Goal: Transaction & Acquisition: Purchase product/service

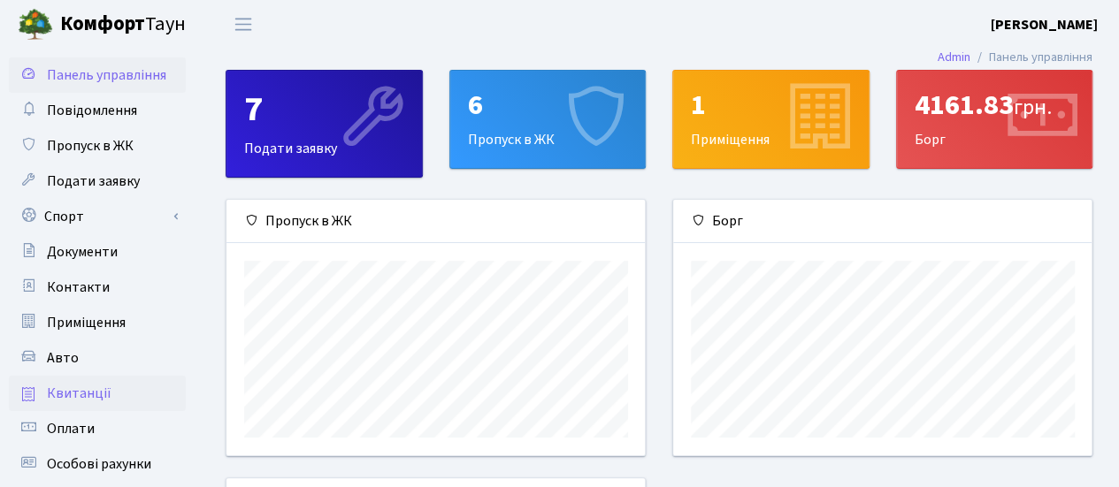
click at [99, 402] on span "Квитанції" at bounding box center [79, 393] width 65 height 19
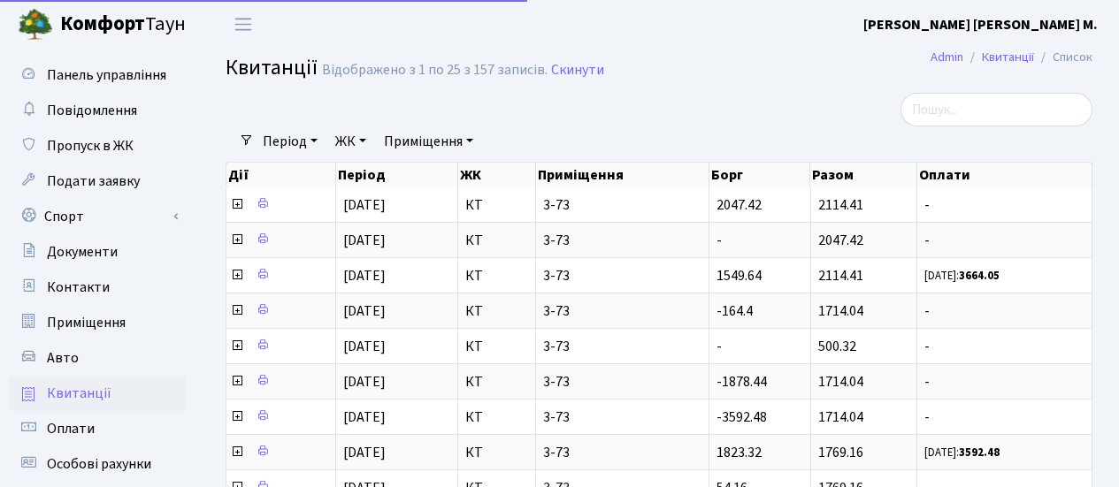
select select "25"
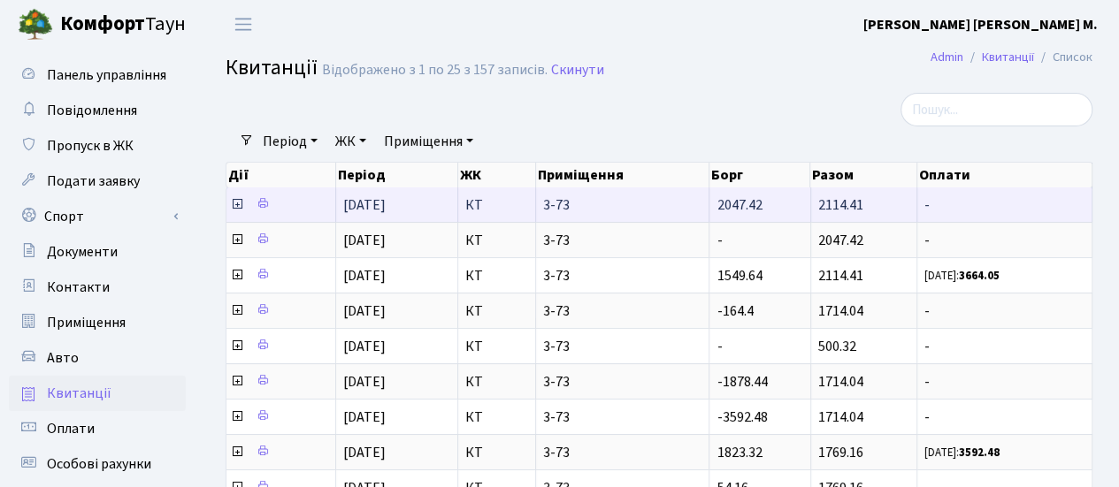
click at [237, 206] on icon at bounding box center [237, 204] width 14 height 14
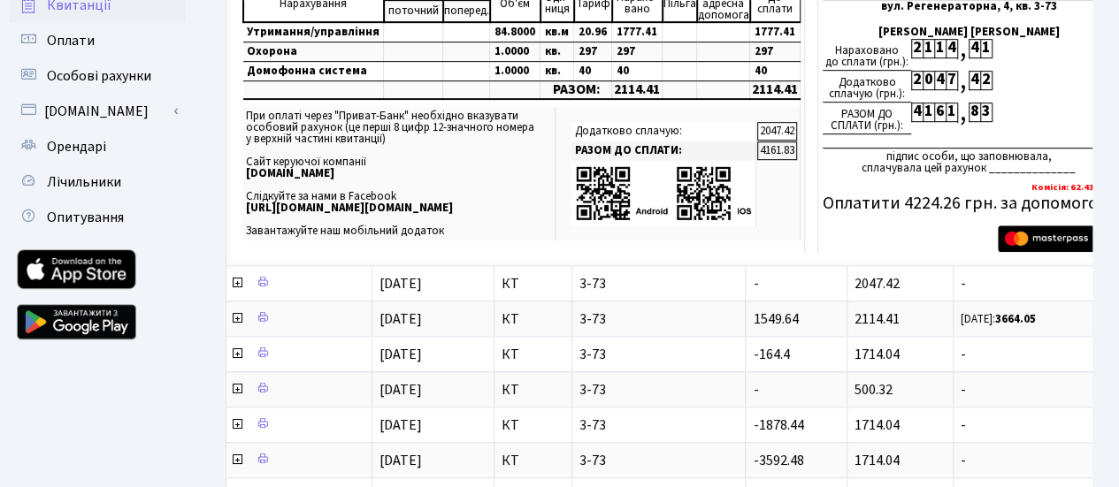
scroll to position [340, 0]
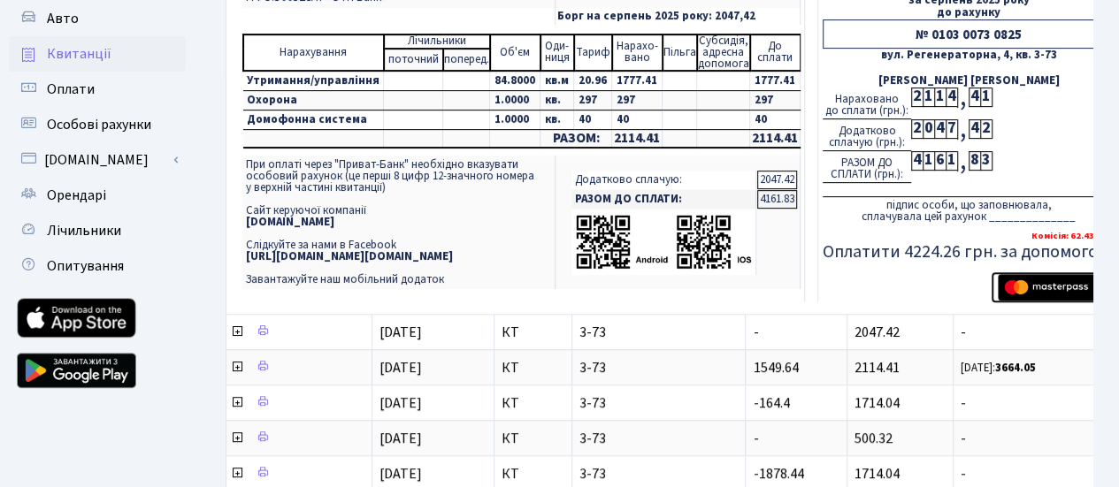
click at [1050, 287] on img "submit" at bounding box center [1053, 287] width 111 height 27
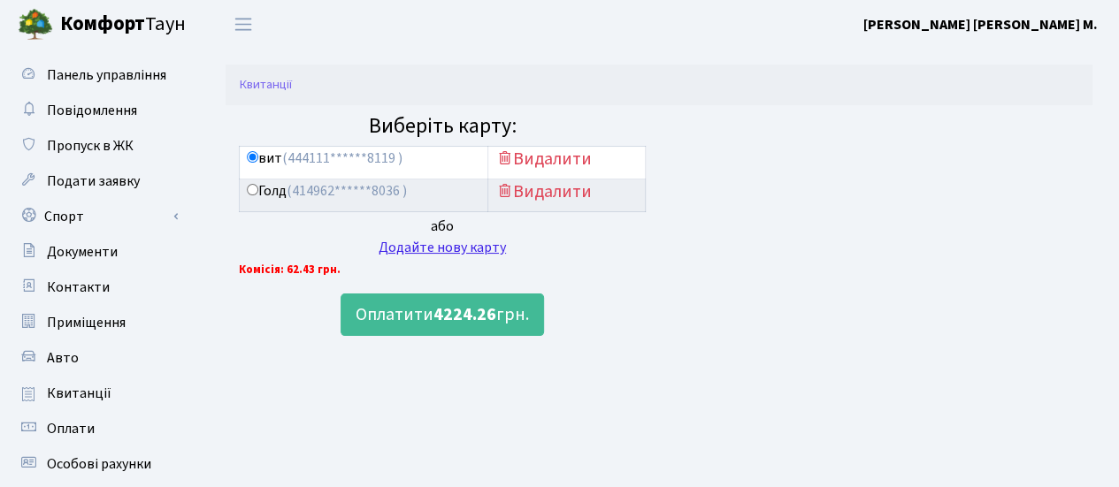
click at [486, 250] on div "Додайте нову карту" at bounding box center [442, 247] width 407 height 21
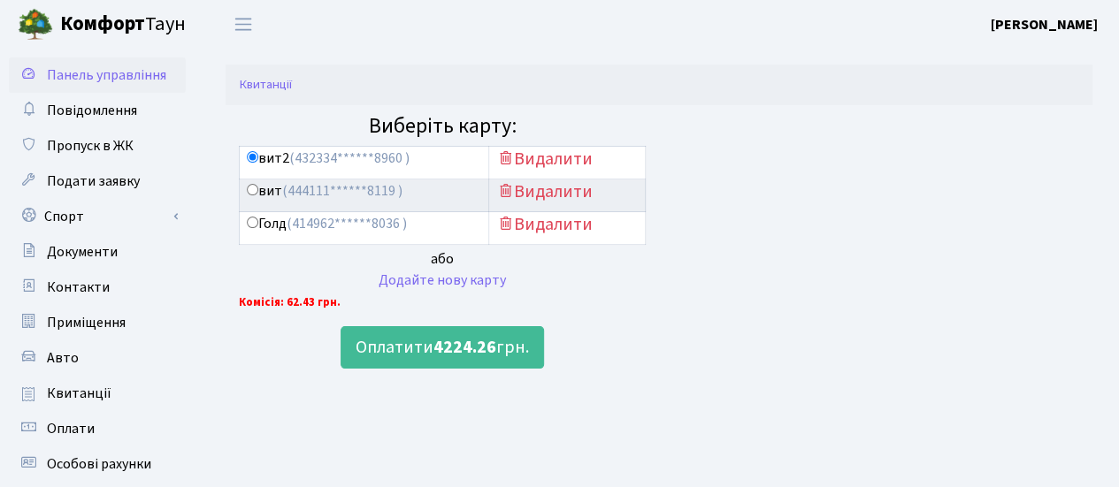
click at [128, 65] on span "Панель управління" at bounding box center [106, 74] width 119 height 19
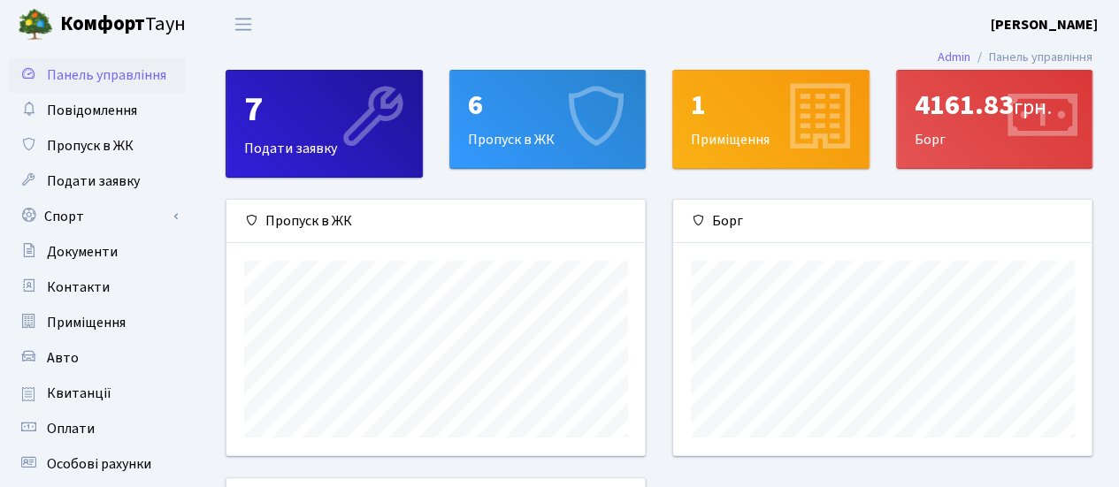
scroll to position [255, 419]
click at [103, 394] on span "Квитанції" at bounding box center [79, 393] width 65 height 19
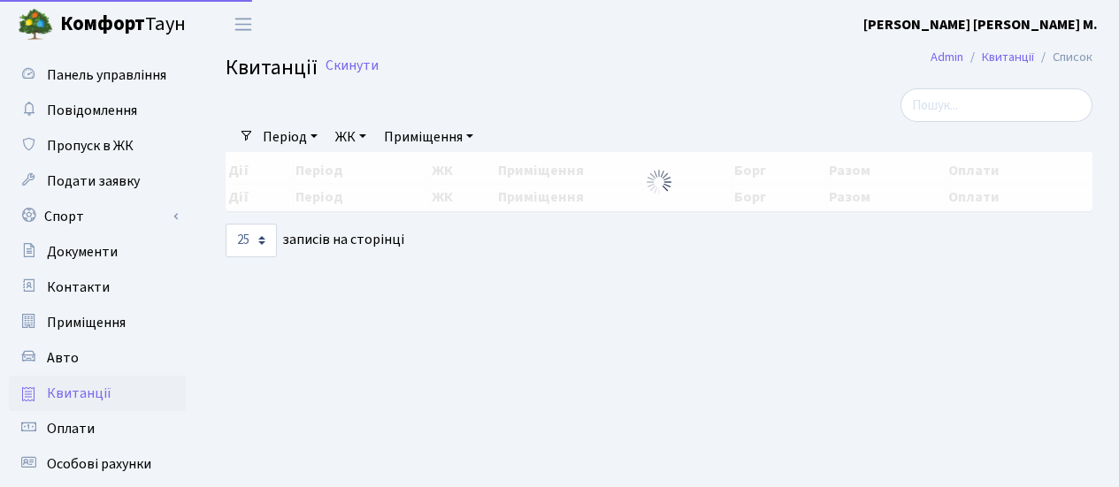
select select "25"
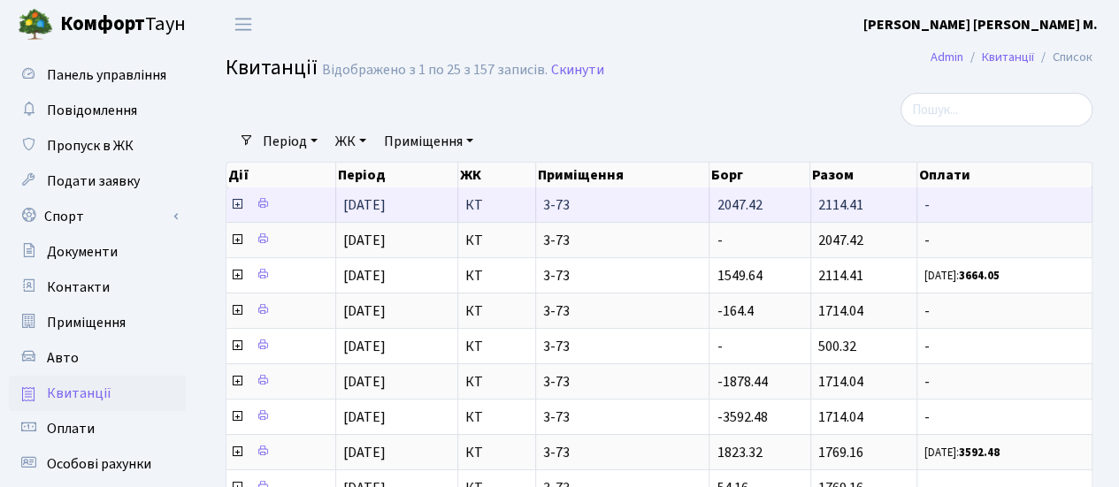
click at [233, 198] on icon at bounding box center [237, 204] width 14 height 14
click at [235, 203] on icon at bounding box center [237, 204] width 14 height 14
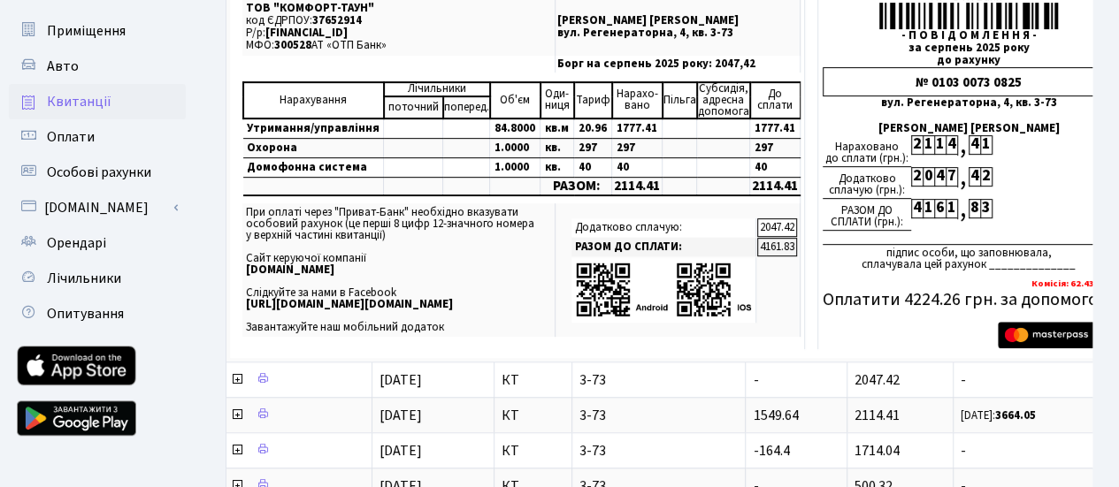
scroll to position [249, 0]
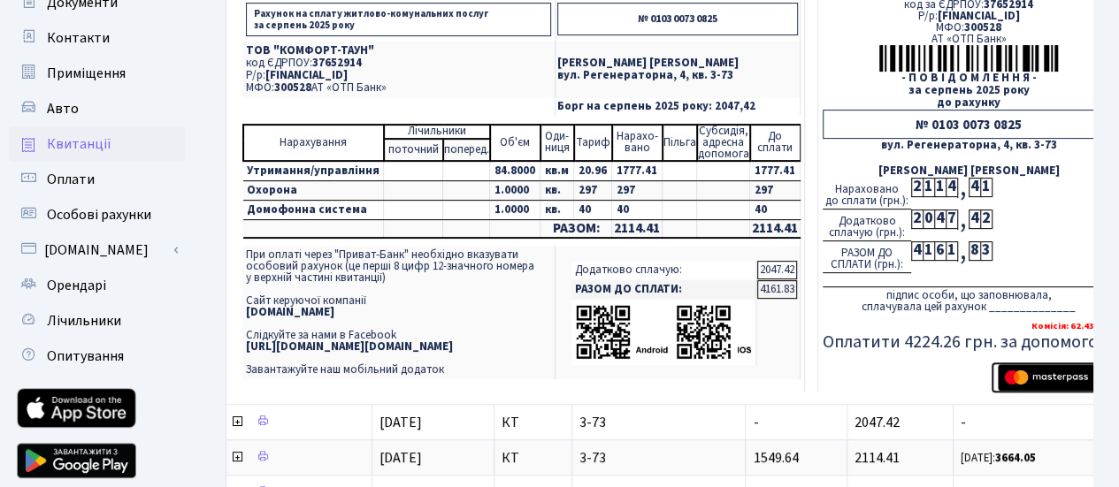
click at [1018, 380] on img "submit" at bounding box center [1053, 377] width 111 height 27
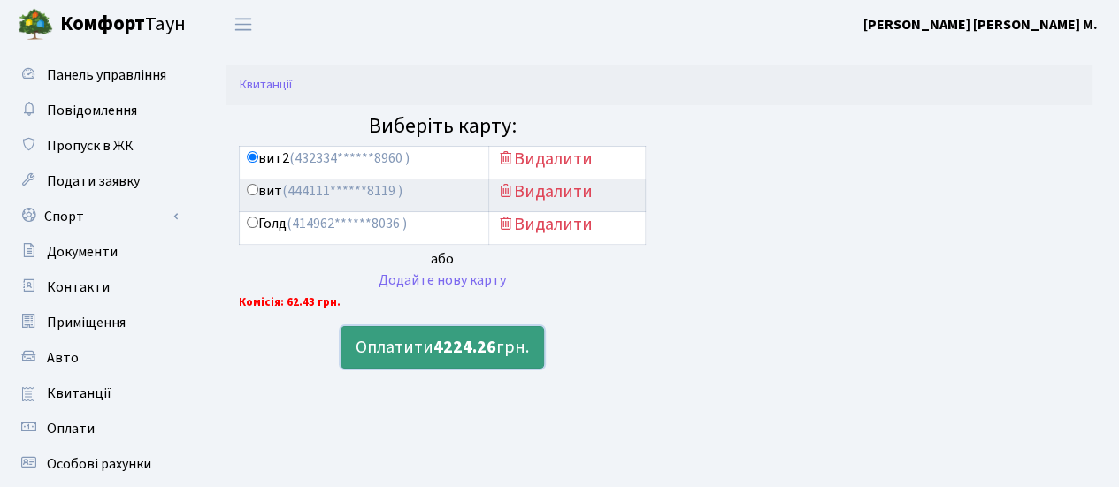
click at [455, 344] on b "4224.26" at bounding box center [464, 347] width 63 height 25
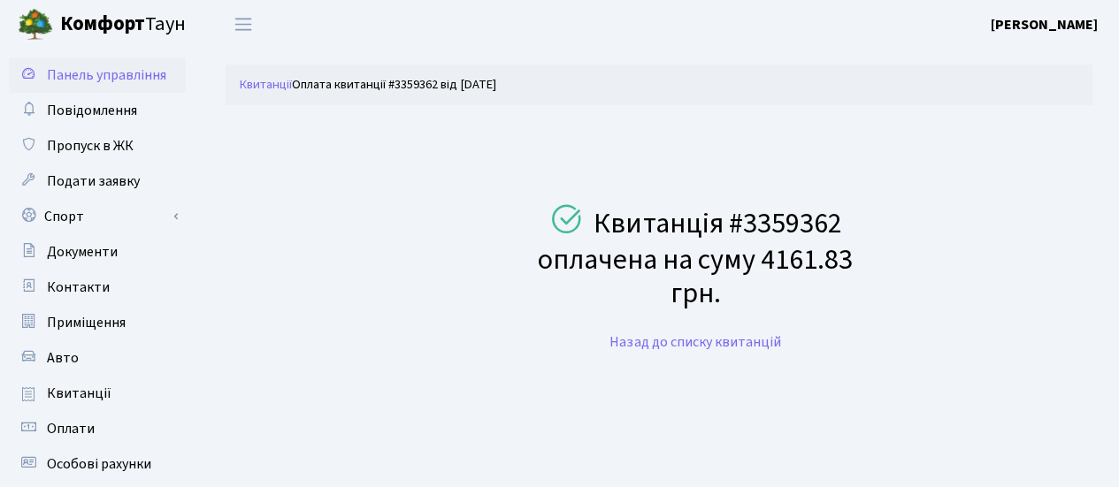
click at [129, 77] on span "Панель управління" at bounding box center [106, 74] width 119 height 19
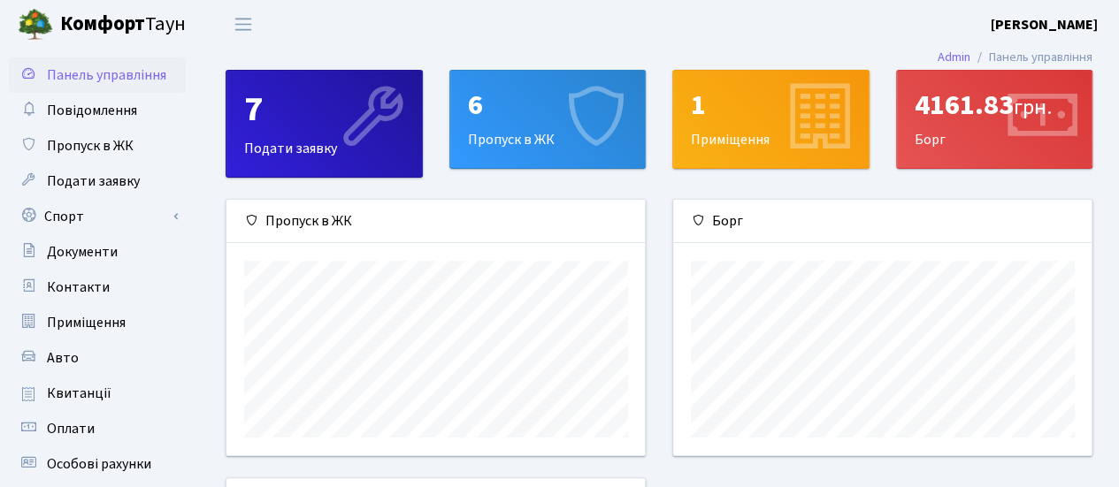
scroll to position [255, 419]
click at [87, 406] on link "Квитанції" at bounding box center [97, 393] width 177 height 35
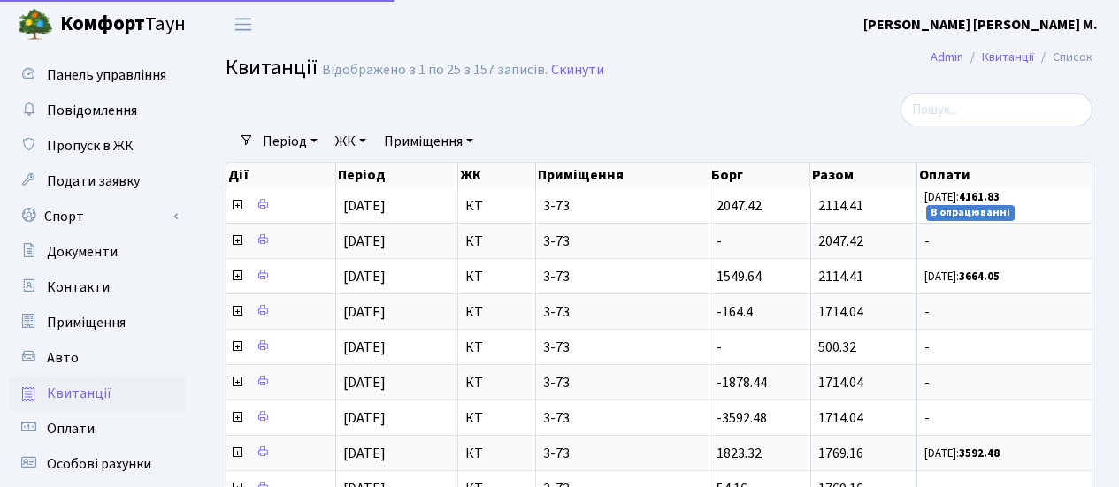
select select "25"
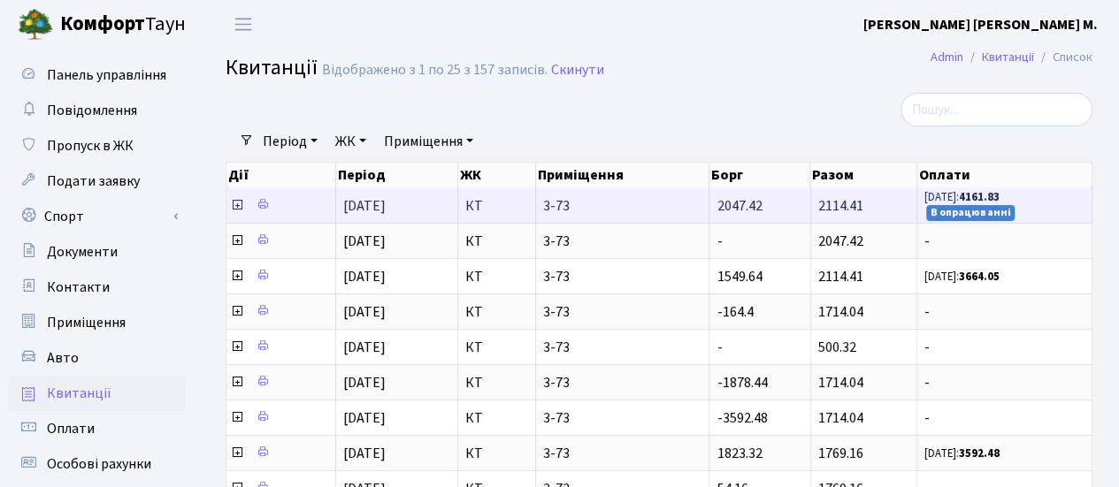
click at [233, 204] on icon at bounding box center [237, 205] width 14 height 14
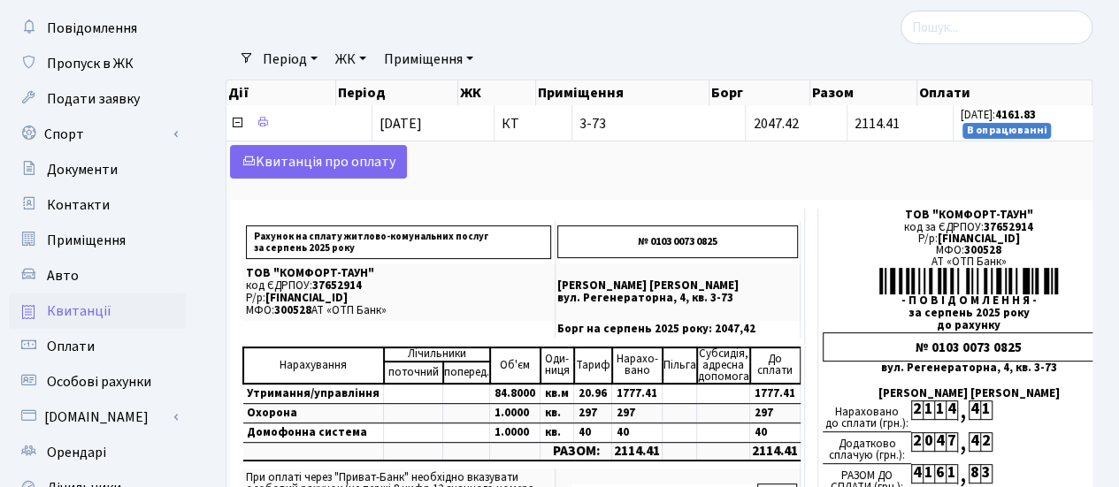
scroll to position [85, 0]
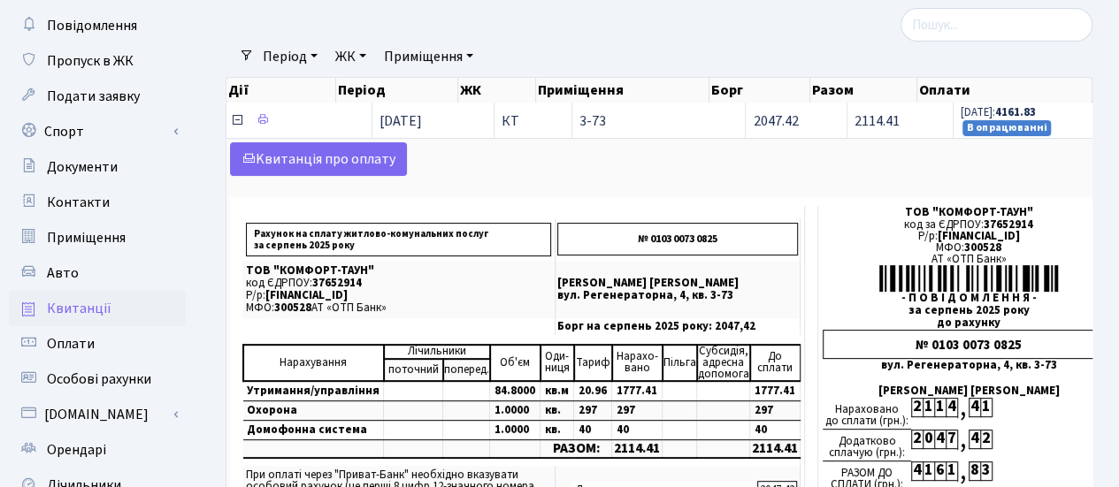
click at [239, 120] on icon at bounding box center [237, 120] width 14 height 14
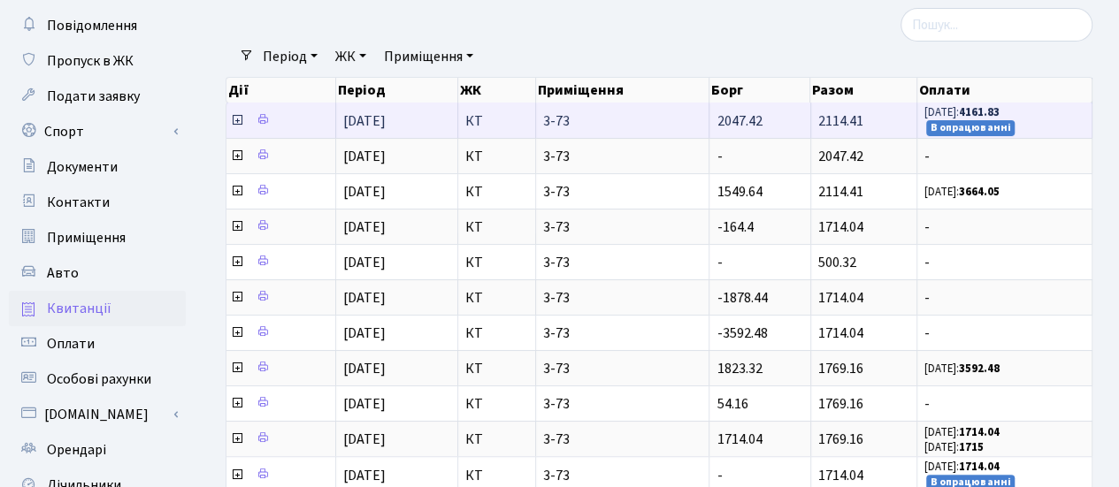
click at [239, 120] on icon at bounding box center [237, 120] width 14 height 14
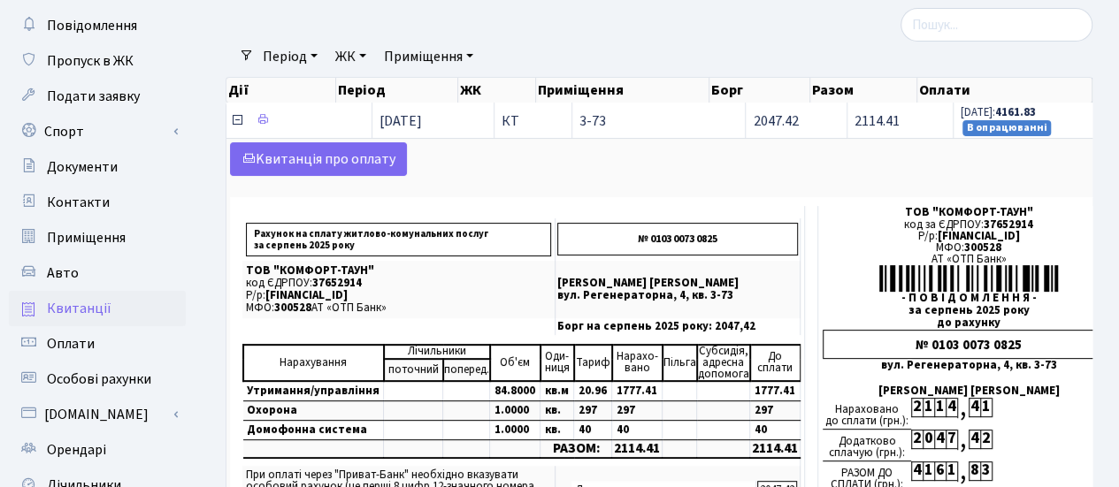
click at [239, 120] on icon at bounding box center [237, 120] width 14 height 14
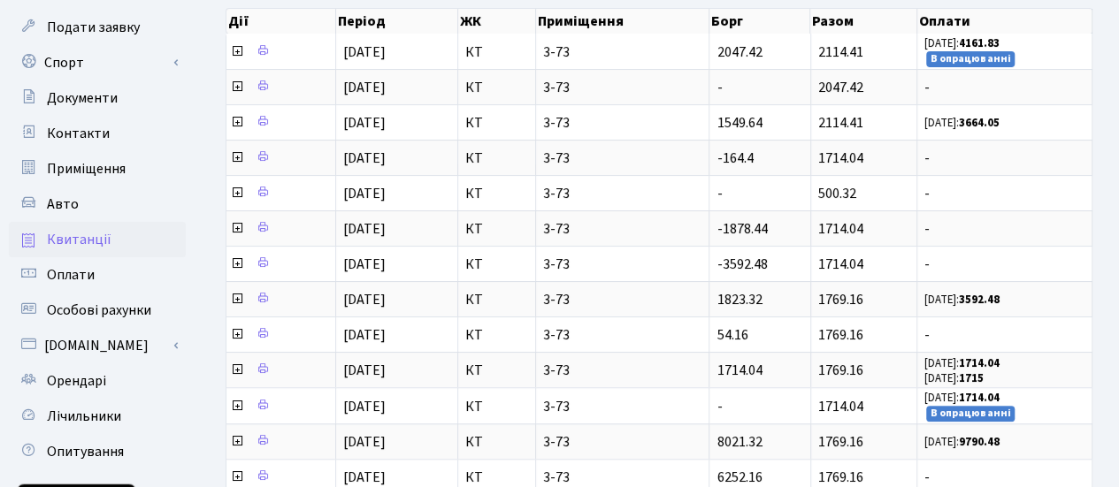
scroll to position [156, 0]
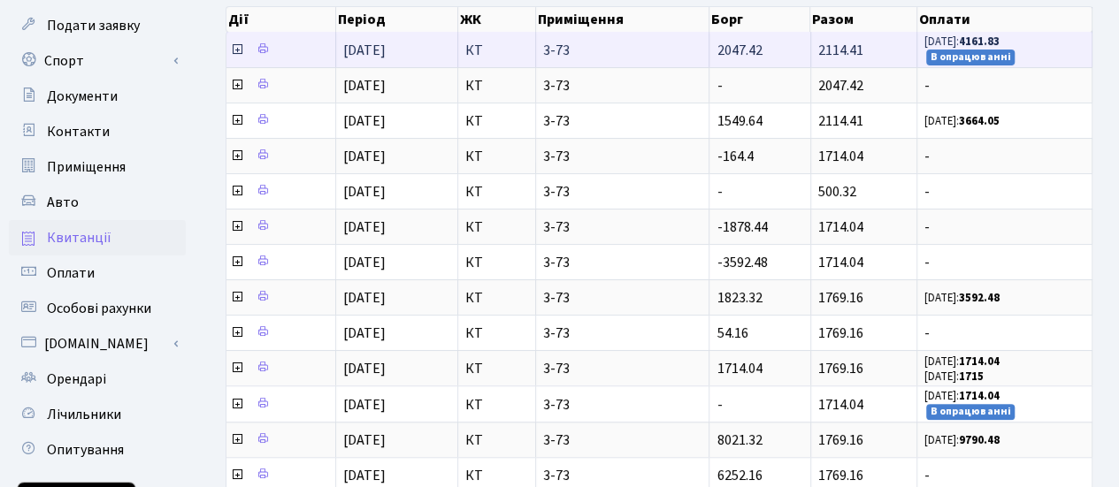
click at [234, 51] on icon at bounding box center [237, 49] width 14 height 14
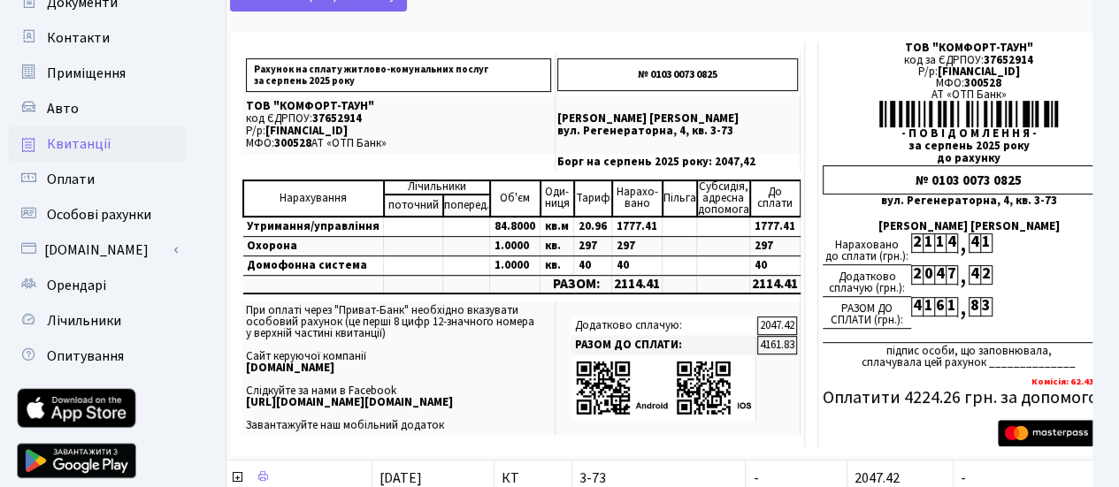
scroll to position [278, 0]
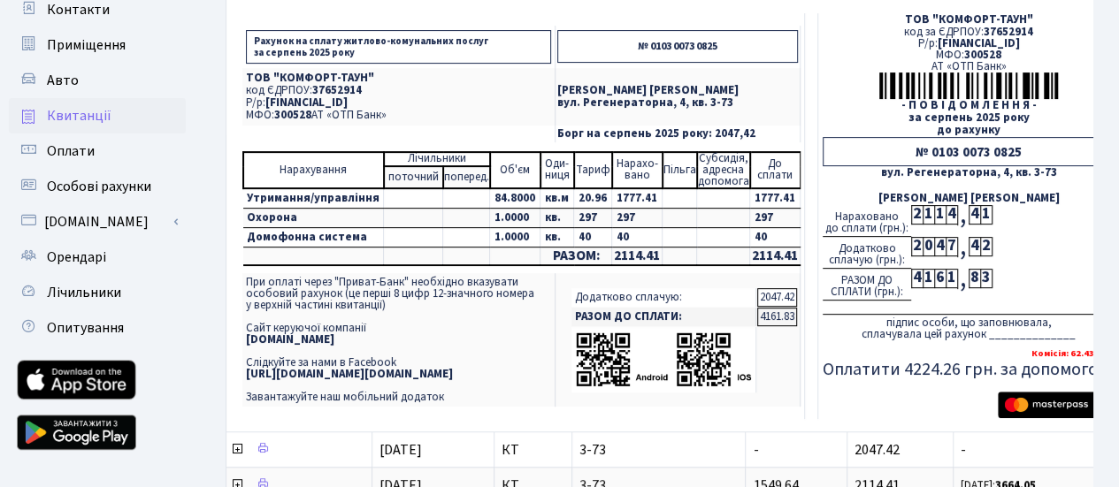
click at [923, 367] on h5 "Оплатити 4224.26 грн. за допомогою:" at bounding box center [968, 369] width 292 height 21
click at [945, 276] on div "1" at bounding box center [950, 278] width 11 height 19
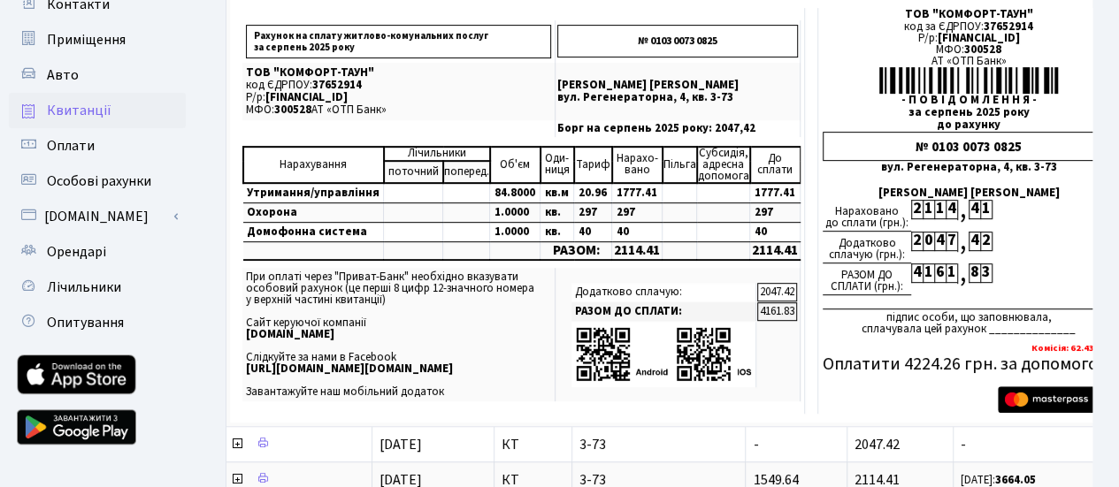
scroll to position [0, 0]
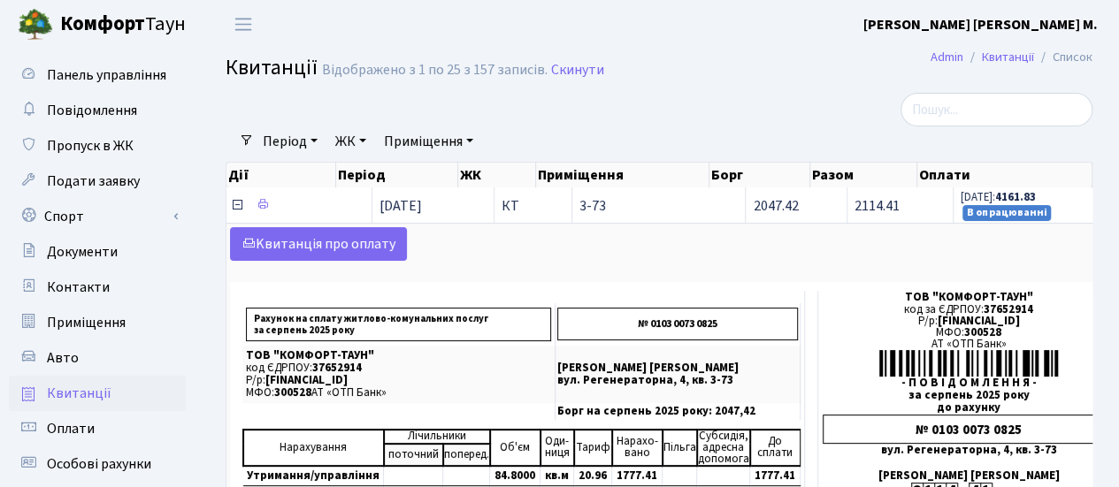
click at [240, 206] on icon at bounding box center [237, 205] width 14 height 14
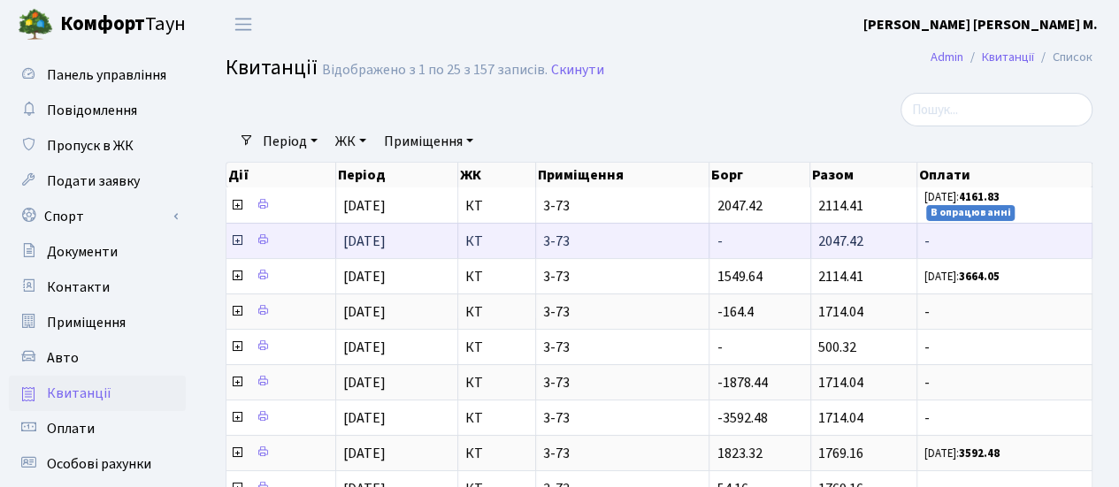
click at [237, 241] on icon at bounding box center [237, 240] width 14 height 14
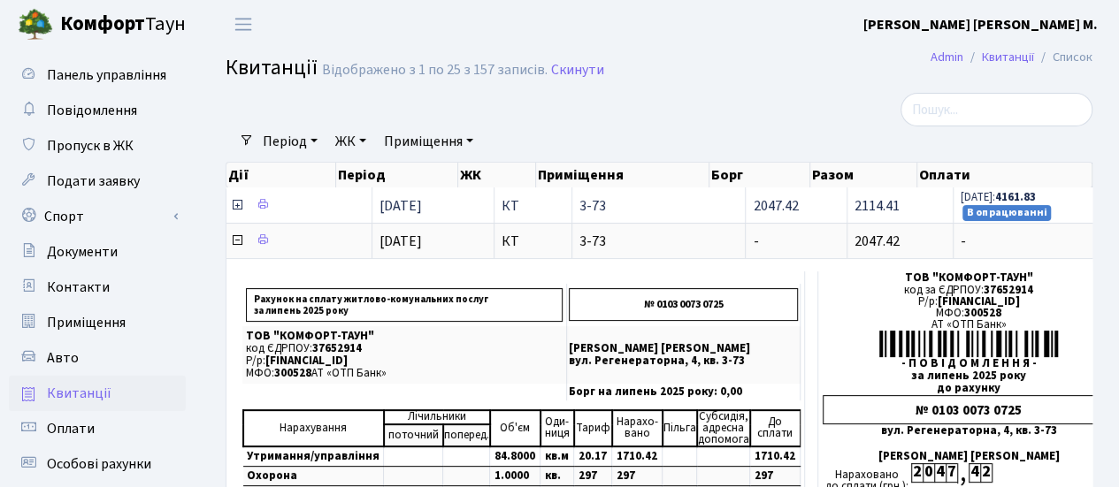
click at [233, 209] on icon at bounding box center [237, 205] width 14 height 14
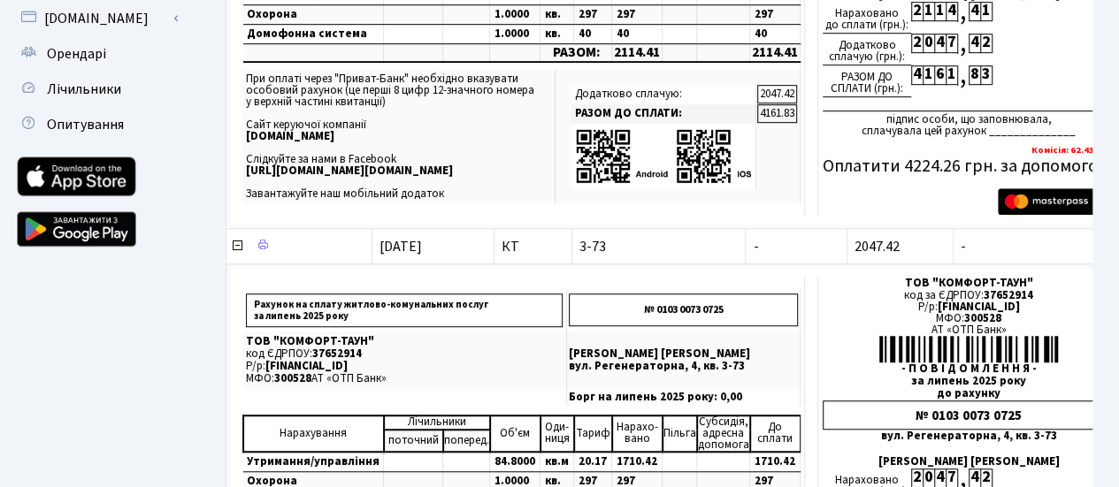
scroll to position [386, 0]
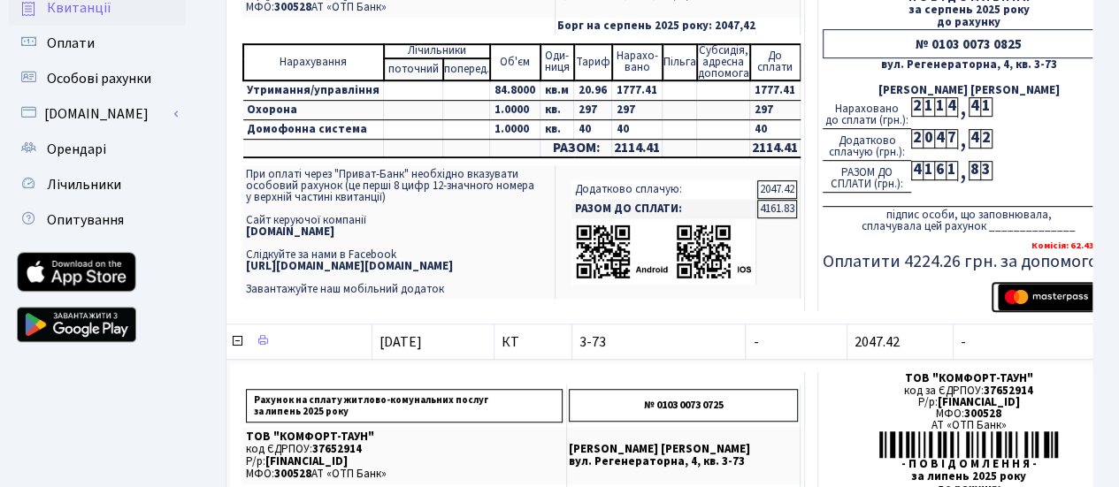
click at [1032, 300] on img "submit" at bounding box center [1053, 297] width 111 height 27
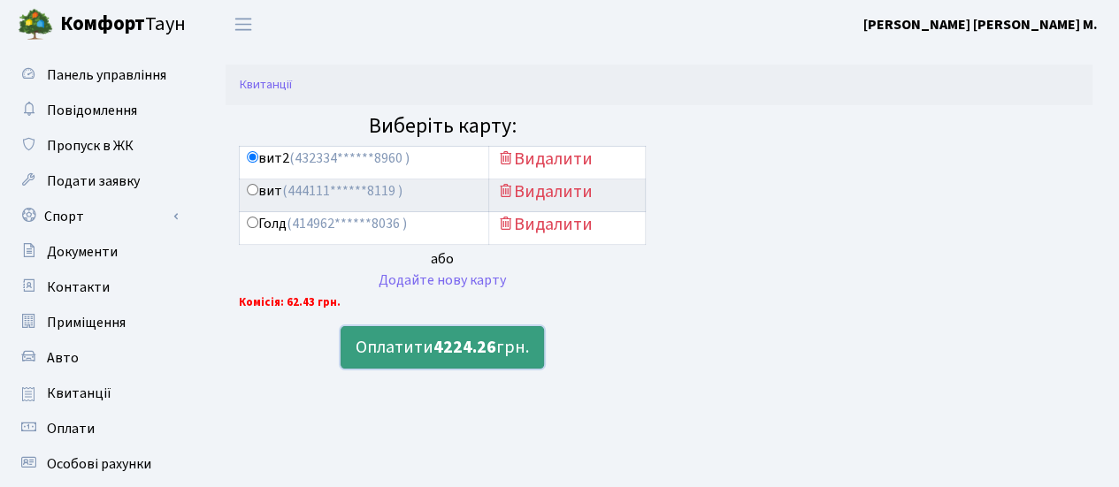
click at [519, 357] on button "Оплатити 4224.26 грн." at bounding box center [441, 347] width 203 height 42
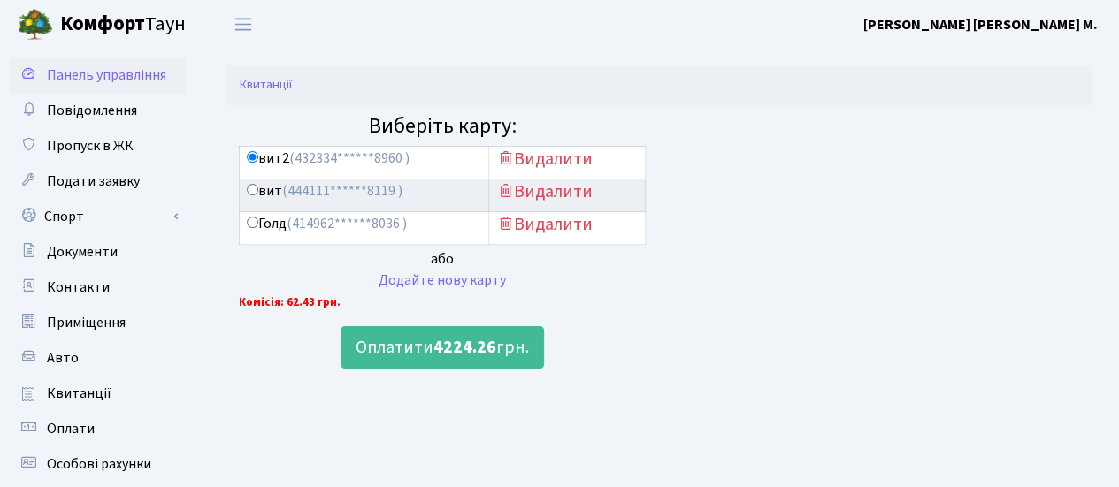
click at [87, 77] on span "Панель управління" at bounding box center [106, 74] width 119 height 19
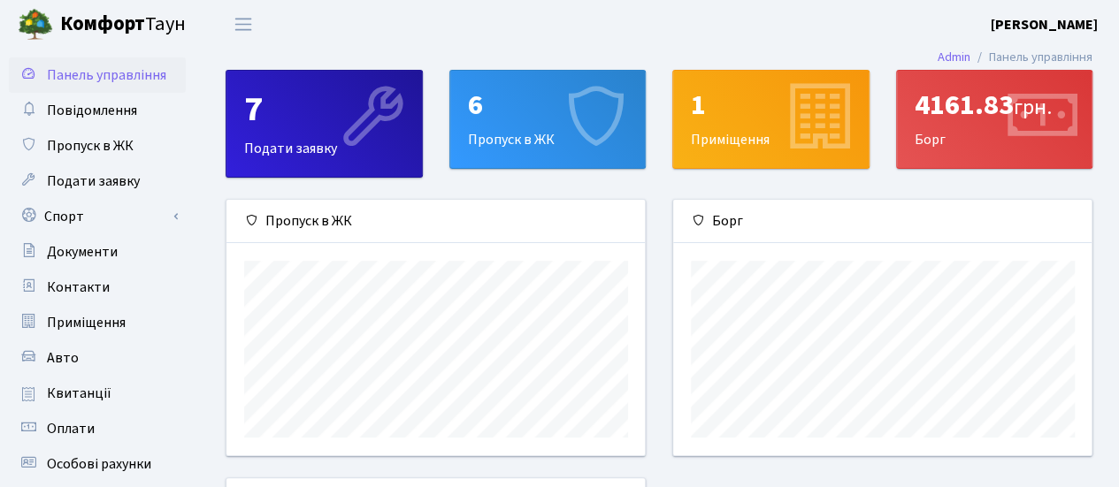
click at [141, 87] on link "Панель управління" at bounding box center [97, 74] width 177 height 35
click at [92, 365] on link "Авто" at bounding box center [97, 357] width 177 height 35
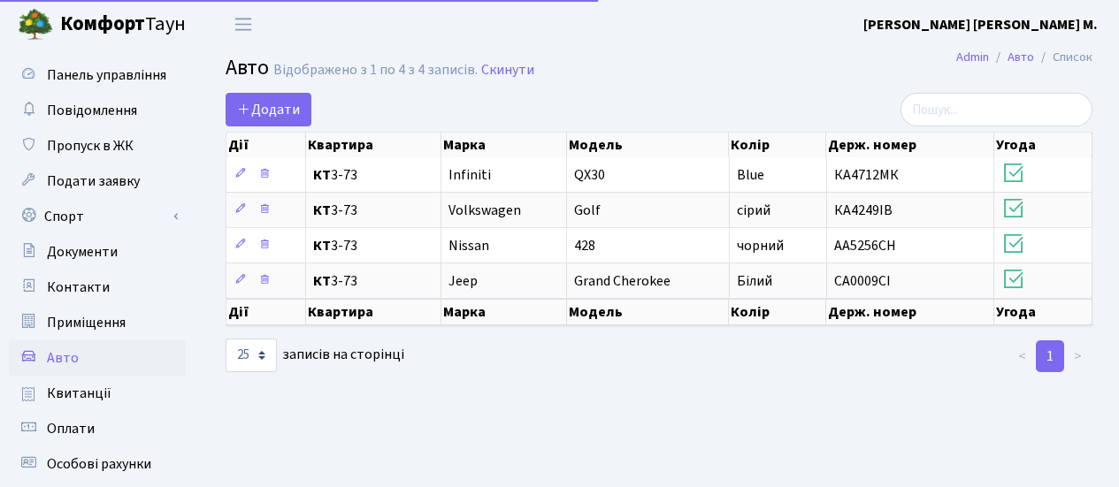
select select "25"
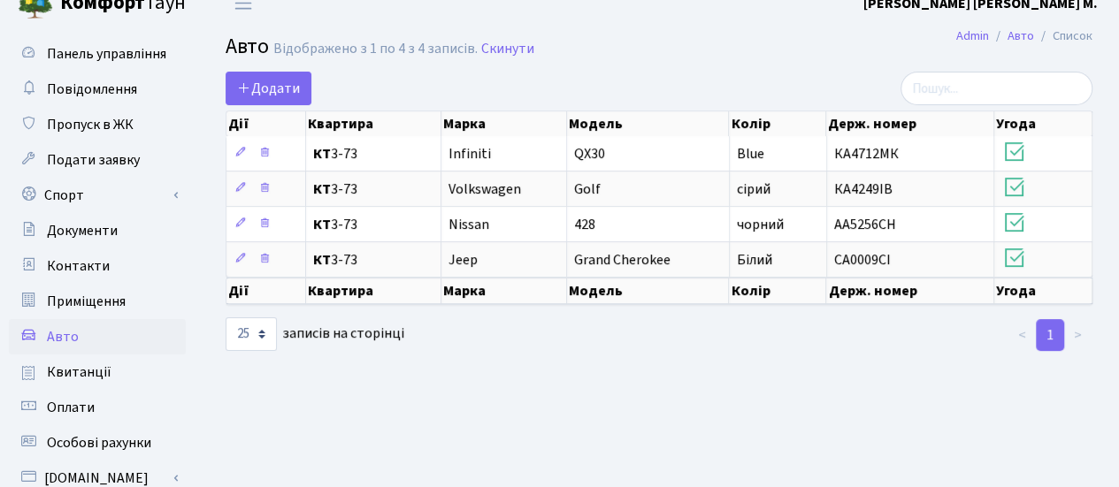
scroll to position [14, 0]
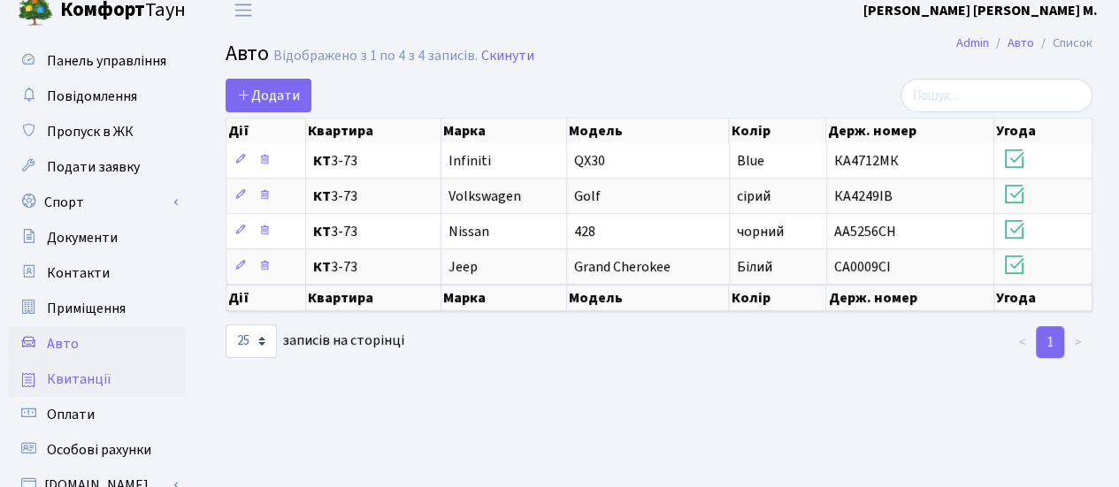
click at [102, 383] on span "Квитанції" at bounding box center [79, 379] width 65 height 19
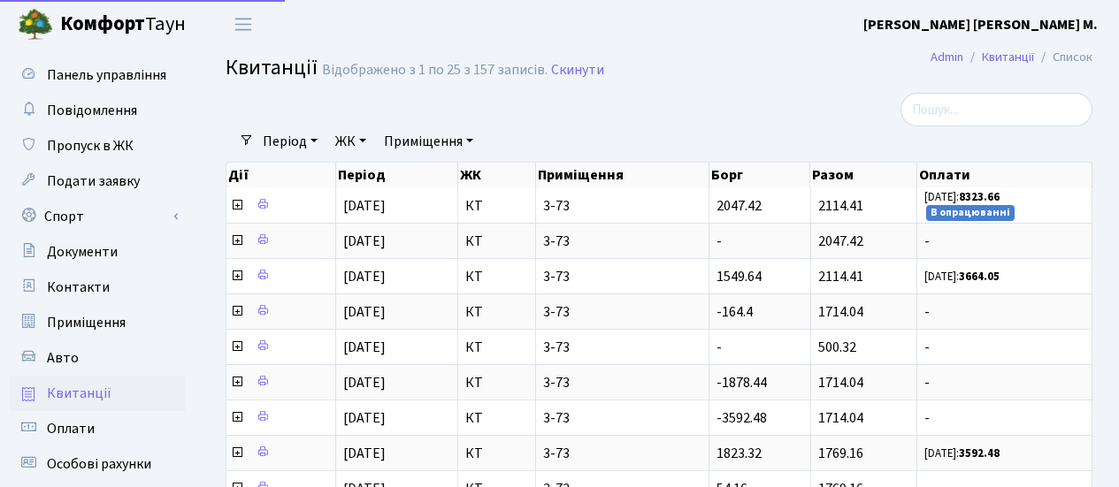
select select "25"
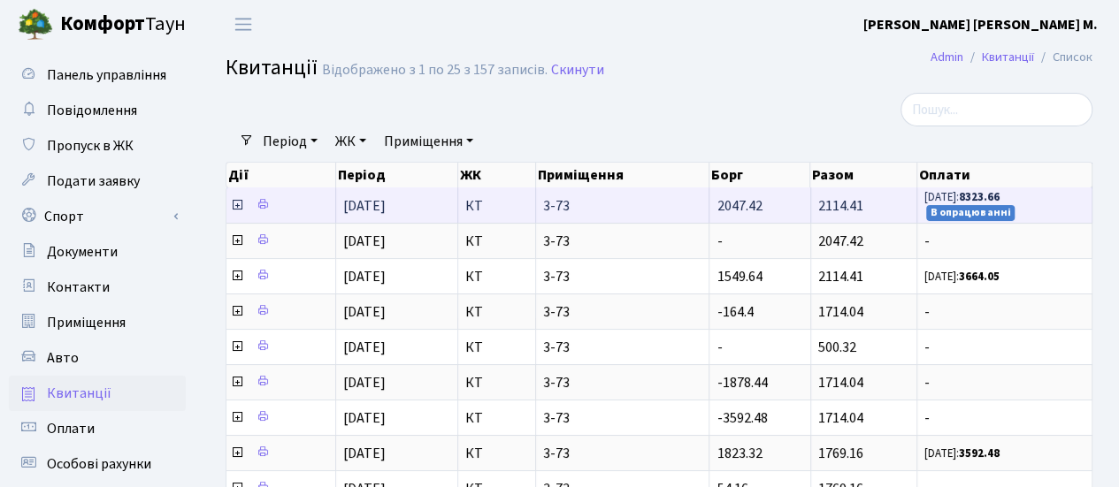
click at [234, 207] on icon at bounding box center [237, 205] width 14 height 14
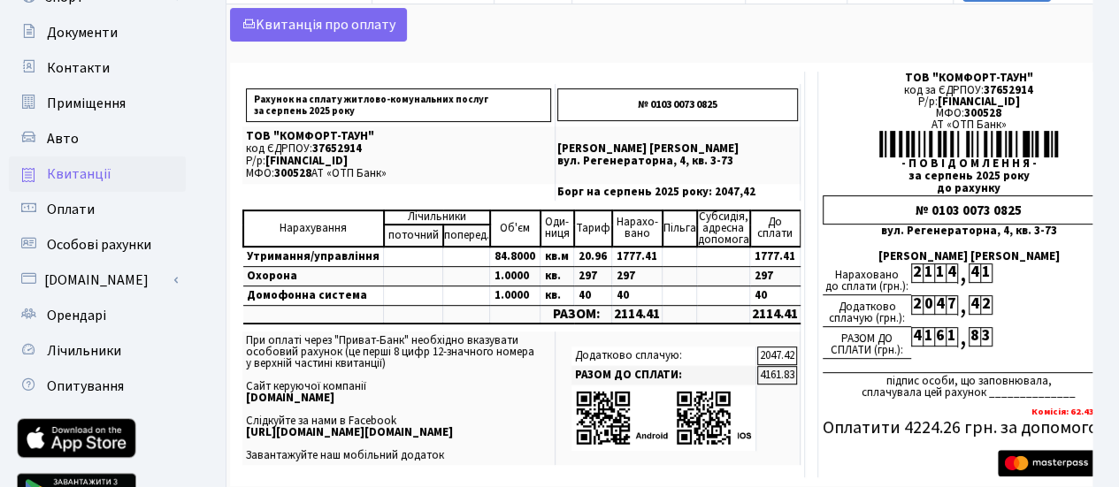
scroll to position [213, 0]
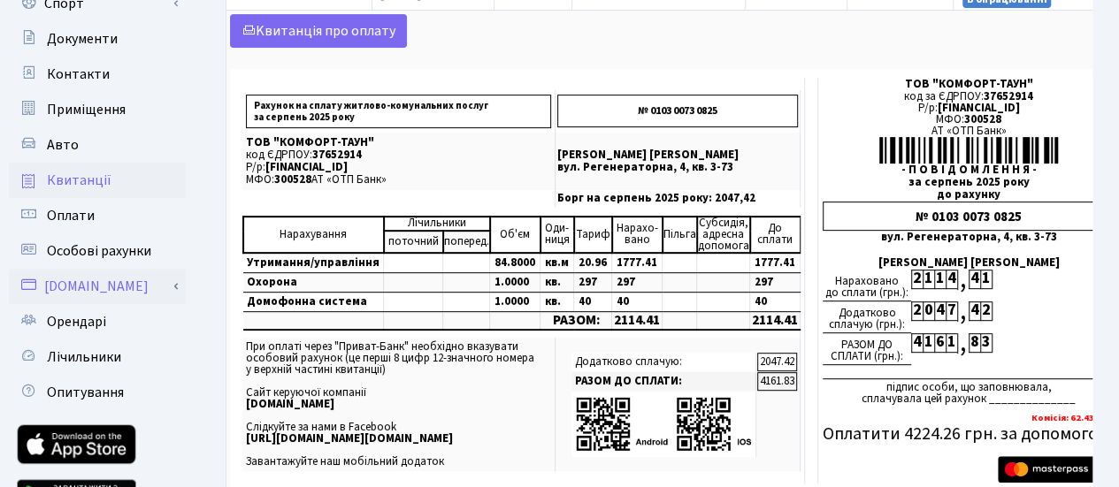
click at [165, 301] on link "[DOMAIN_NAME]" at bounding box center [97, 286] width 177 height 35
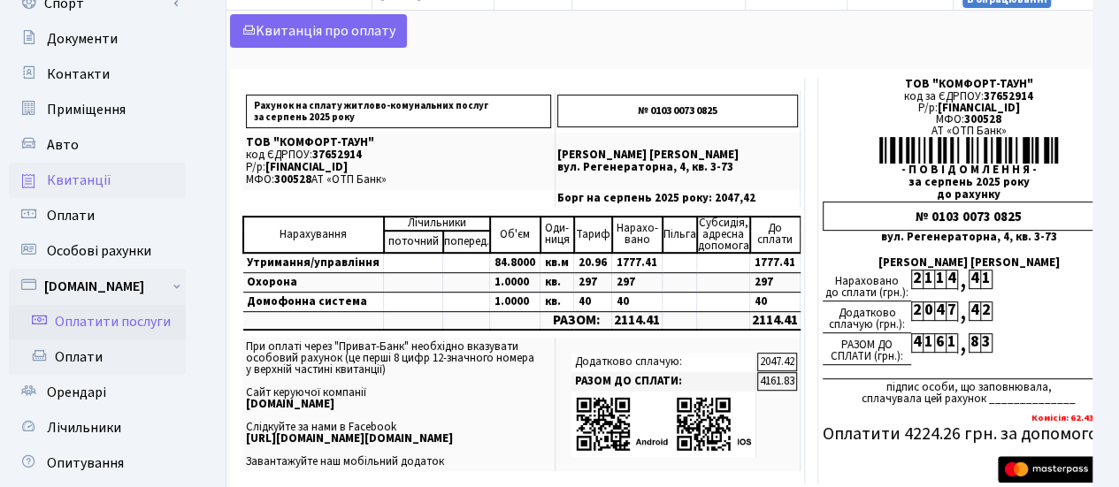
click at [121, 331] on link "Оплатити послуги" at bounding box center [97, 321] width 177 height 35
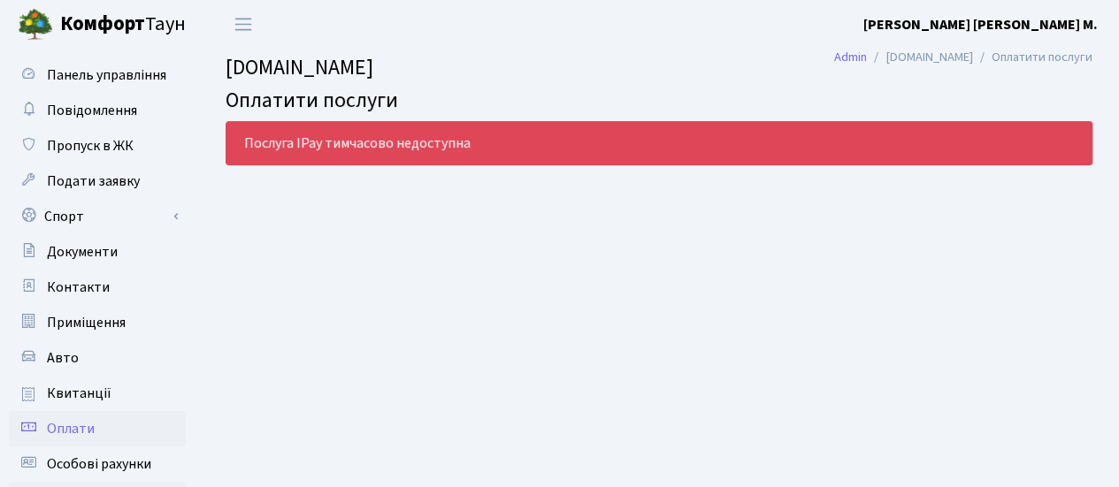
click at [85, 432] on span "Оплати" at bounding box center [71, 428] width 48 height 19
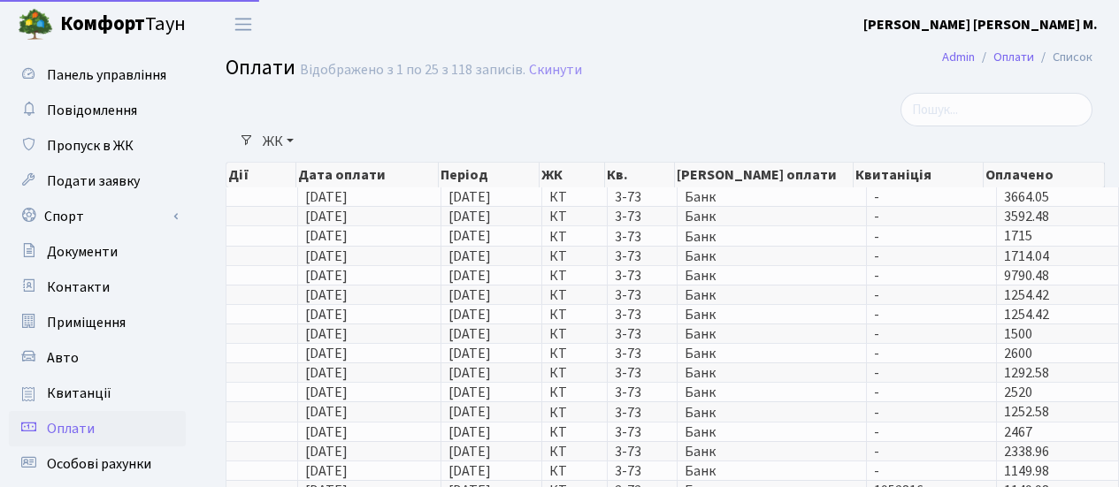
select select "25"
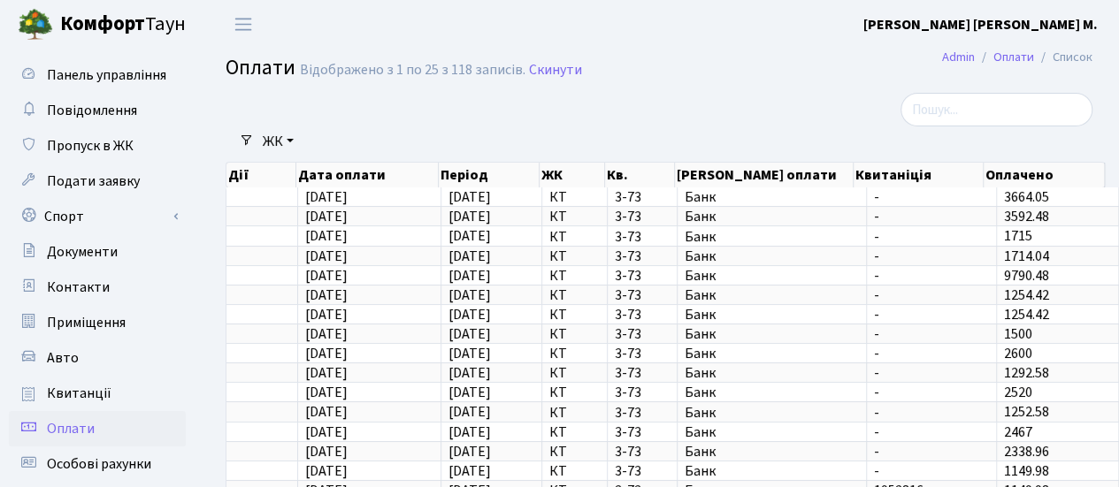
scroll to position [108, 0]
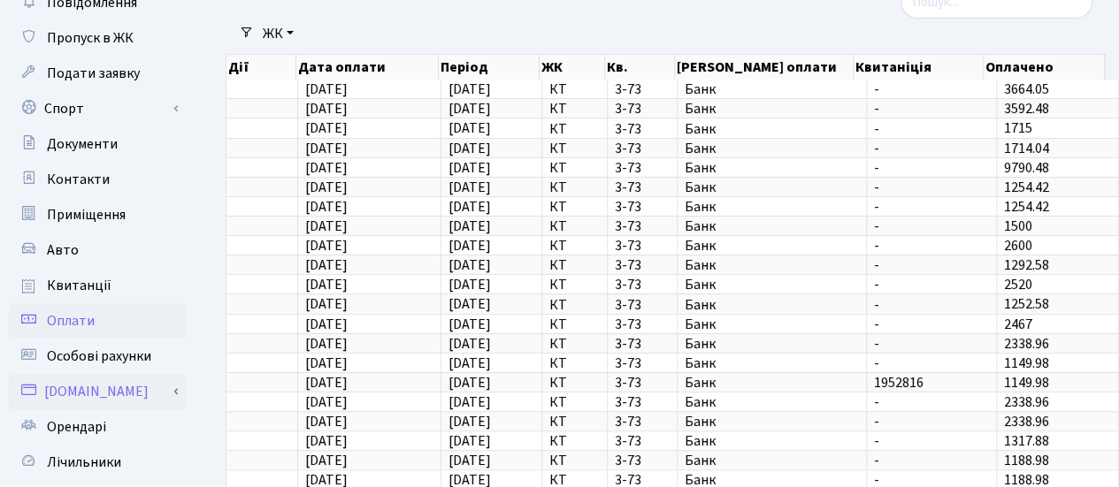
click at [112, 396] on link "[DOMAIN_NAME]" at bounding box center [97, 391] width 177 height 35
click at [69, 471] on link "Оплати" at bounding box center [97, 462] width 177 height 35
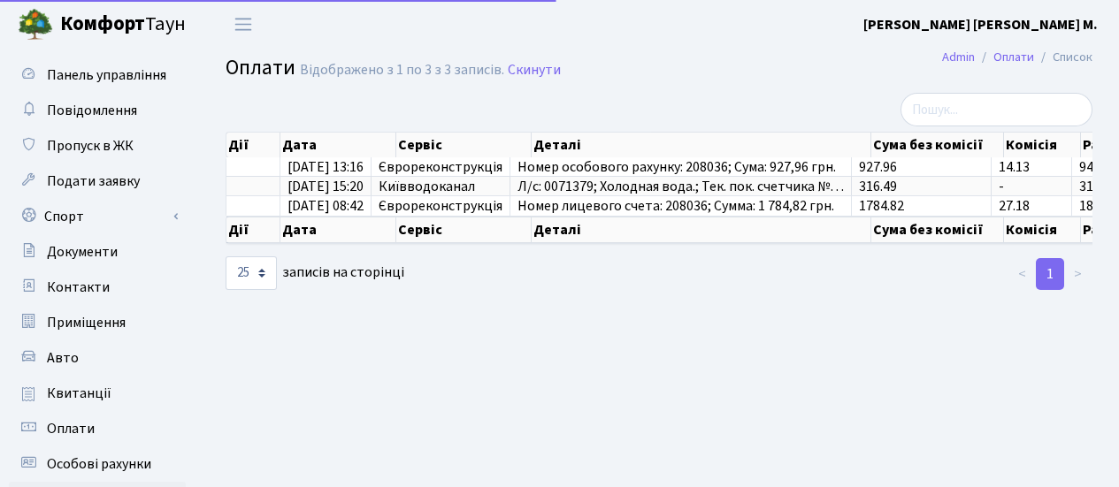
select select "25"
click at [131, 83] on span "Панель управління" at bounding box center [106, 74] width 119 height 19
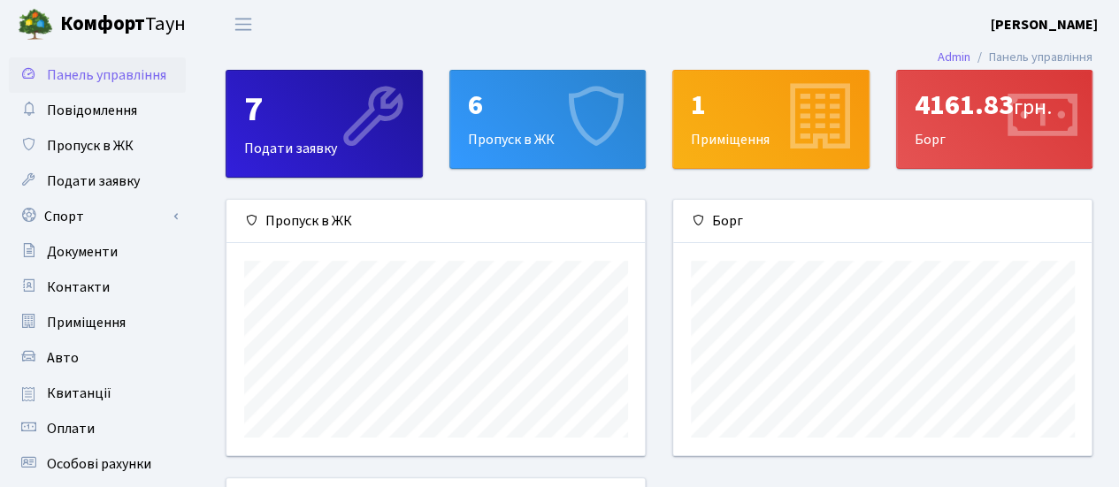
scroll to position [255, 419]
